Goal: Task Accomplishment & Management: Manage account settings

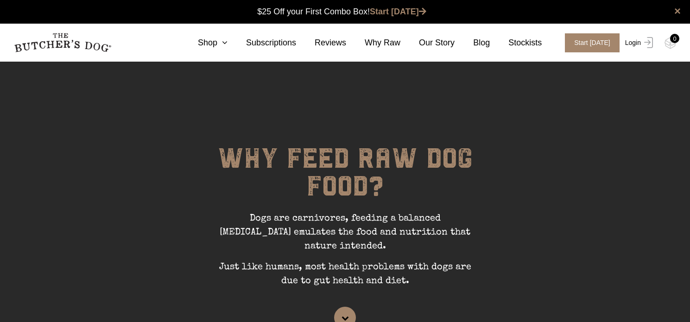
click at [630, 44] on link "Login" at bounding box center [638, 42] width 30 height 19
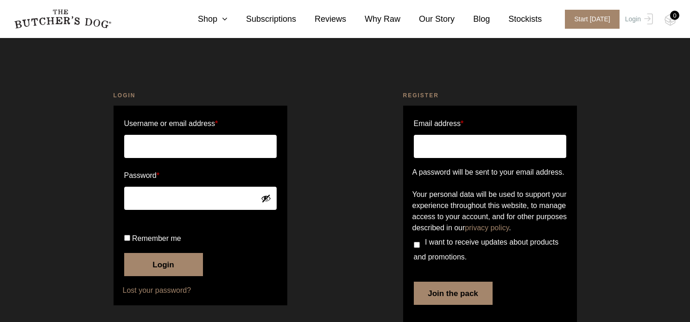
scroll to position [46, 0]
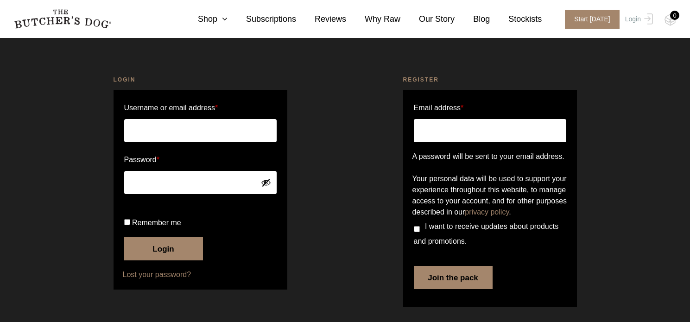
type input "peterlane2112@gmail.com"
click at [158, 249] on button "Login" at bounding box center [163, 248] width 79 height 23
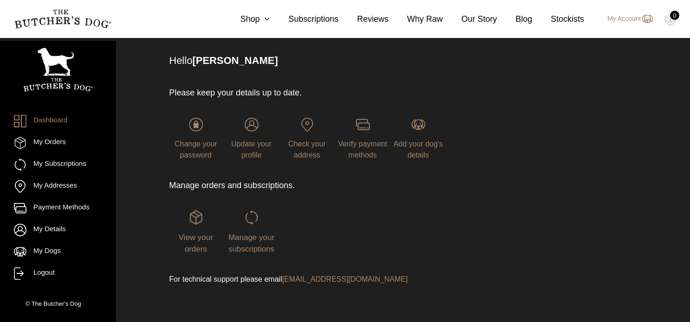
scroll to position [62, 0]
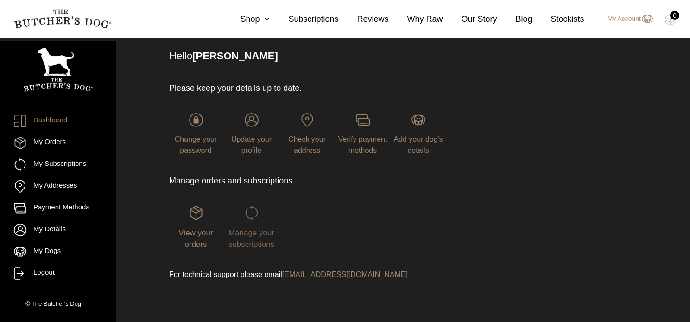
click at [252, 237] on span "Manage your subscriptions" at bounding box center [251, 238] width 46 height 21
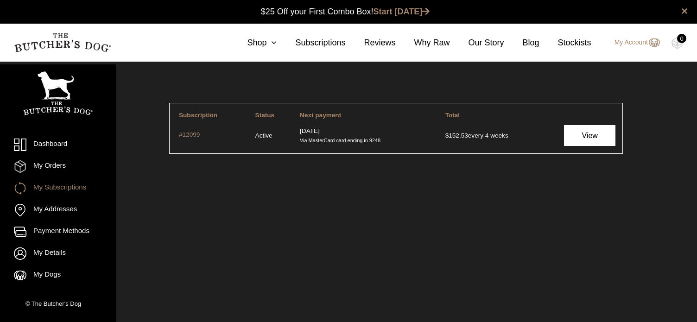
click at [579, 136] on link "View" at bounding box center [589, 135] width 51 height 21
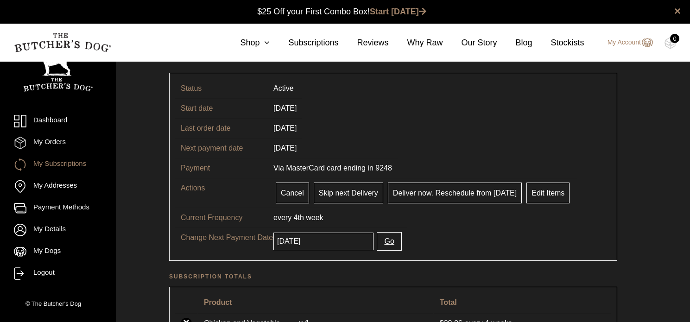
scroll to position [46, 0]
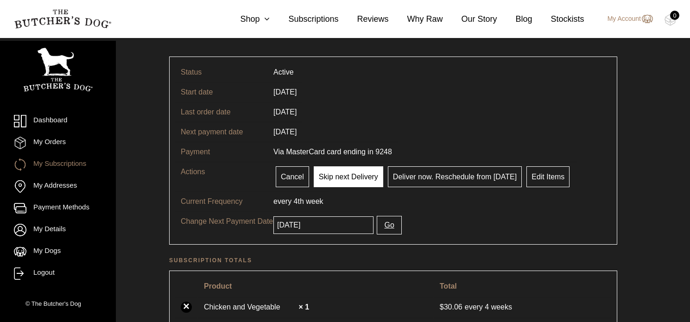
click at [335, 174] on link "Skip next Delivery" at bounding box center [349, 176] width 70 height 21
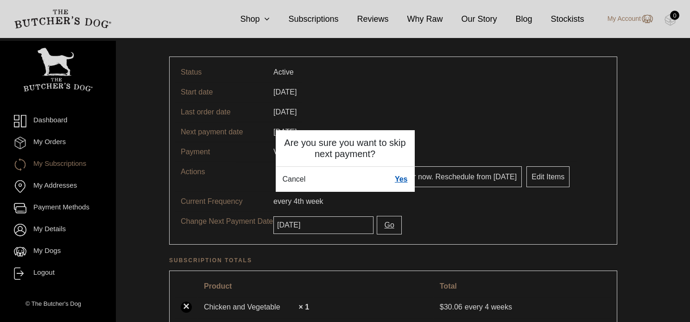
drag, startPoint x: 400, startPoint y: 179, endPoint x: 423, endPoint y: 157, distance: 31.8
click at [401, 179] on link "Yes" at bounding box center [401, 179] width 13 height 11
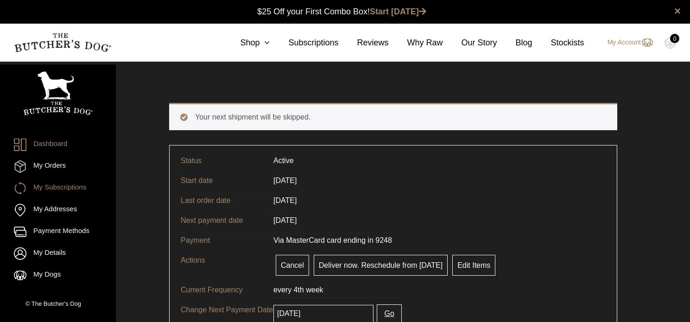
click at [49, 144] on link "Dashboard" at bounding box center [58, 145] width 88 height 13
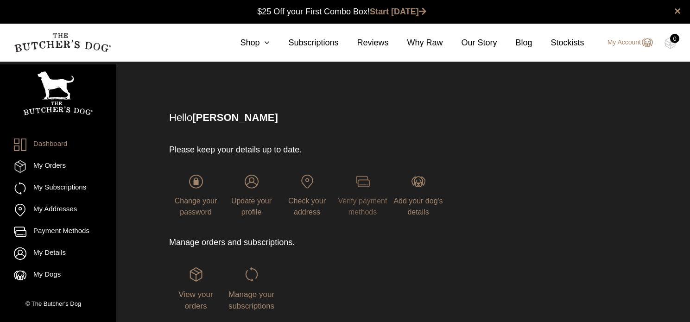
click at [360, 202] on span "Verify payment methods" at bounding box center [362, 206] width 49 height 19
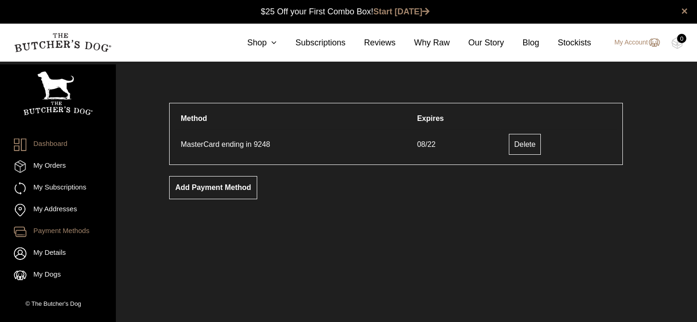
click at [49, 142] on link "Dashboard" at bounding box center [58, 145] width 88 height 13
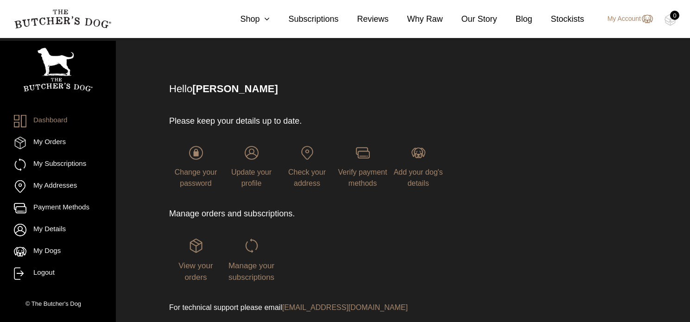
scroll to position [62, 0]
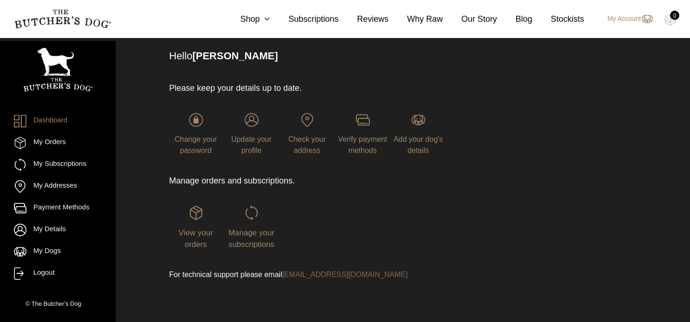
click at [323, 275] on link "[EMAIL_ADDRESS][DOMAIN_NAME]" at bounding box center [345, 275] width 126 height 8
drag, startPoint x: 423, startPoint y: 277, endPoint x: 283, endPoint y: 282, distance: 140.0
click at [283, 282] on div "Please keep your details up to date. Change your password Update your profile C…" at bounding box center [312, 180] width 287 height 235
copy link "[EMAIL_ADDRESS][DOMAIN_NAME]"
click at [361, 217] on div "View your orders Manage your subscriptions" at bounding box center [312, 228] width 287 height 82
